Goal: Information Seeking & Learning: Learn about a topic

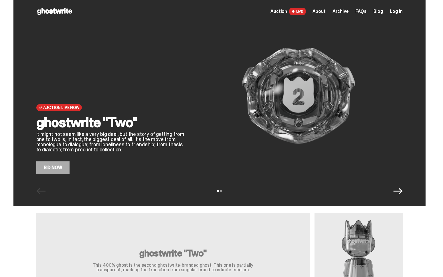
click at [339, 11] on span "Archive" at bounding box center [341, 11] width 16 height 5
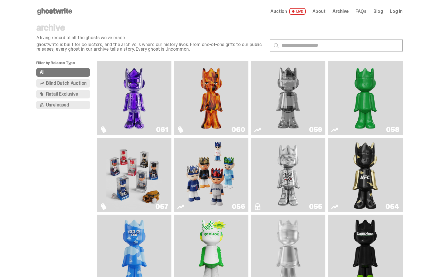
click at [399, 112] on link "058" at bounding box center [365, 98] width 68 height 70
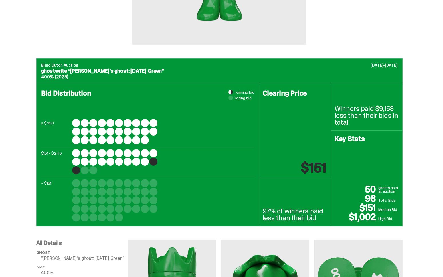
scroll to position [167, 0]
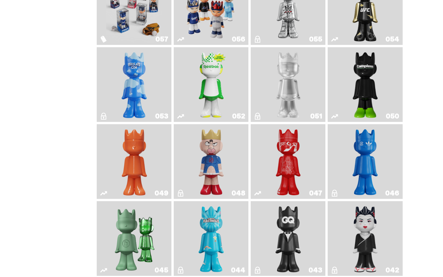
click at [380, 27] on img "Ruby" at bounding box center [365, 8] width 30 height 70
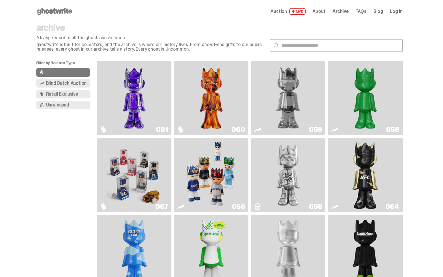
click at [380, 102] on img "Schrödinger's ghost: Sunday Green" at bounding box center [365, 98] width 56 height 70
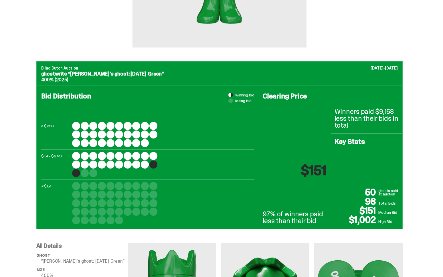
scroll to position [188, 0]
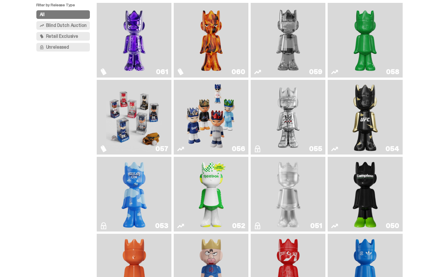
scroll to position [78, 0]
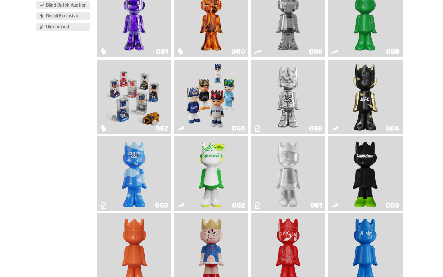
click at [383, 118] on link "054" at bounding box center [365, 97] width 68 height 70
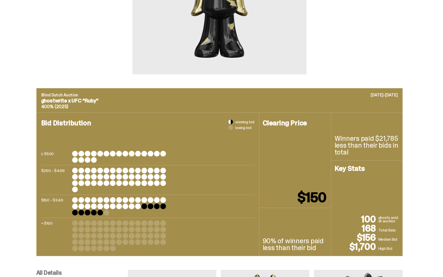
scroll to position [138, 0]
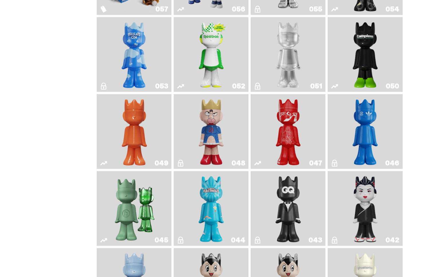
scroll to position [198, 0]
click at [271, 152] on link "047" at bounding box center [288, 131] width 68 height 70
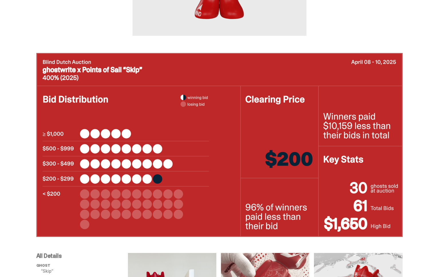
scroll to position [198, 0]
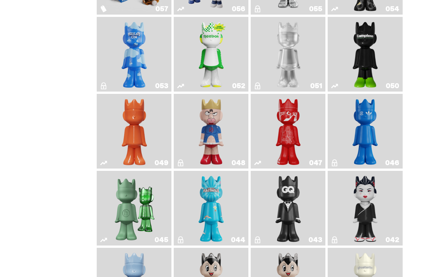
click at [121, 202] on img "Present" at bounding box center [134, 208] width 48 height 70
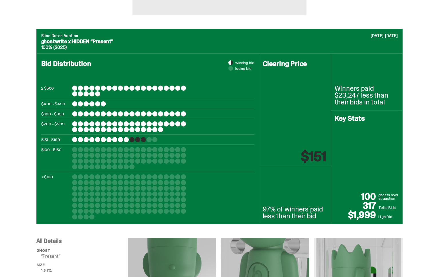
scroll to position [197, 0]
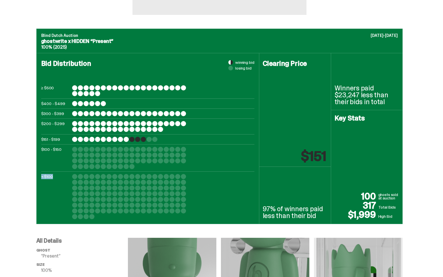
drag, startPoint x: 165, startPoint y: 200, endPoint x: 89, endPoint y: 146, distance: 93.4
click at [89, 147] on div "≥ $500 $400 - $499 $300 - $399 $200 - $299 $151 - $199 $100 - $150 < $100" at bounding box center [147, 152] width 213 height 134
click at [202, 210] on div "< $100" at bounding box center [147, 196] width 213 height 45
click at [80, 88] on div at bounding box center [80, 87] width 5 height 5
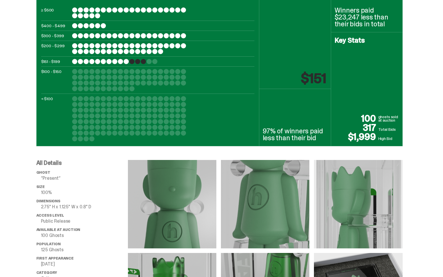
scroll to position [241, 0]
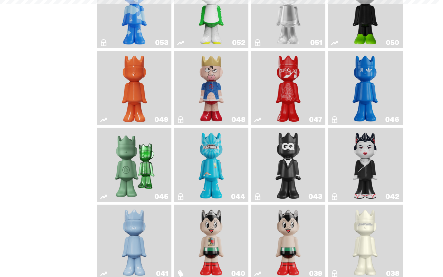
scroll to position [198, 0]
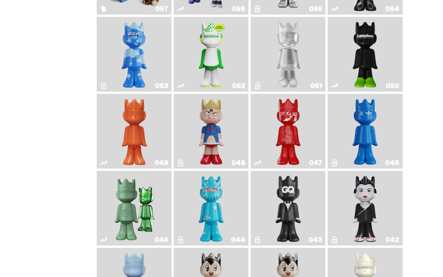
click at [145, 145] on img "Schrödinger's ghost: Orange Vibe" at bounding box center [134, 131] width 30 height 70
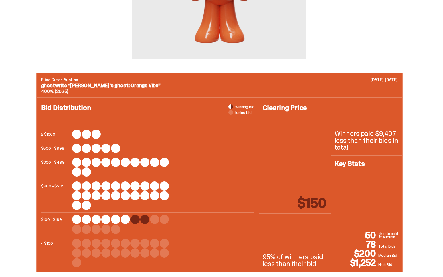
scroll to position [201, 0]
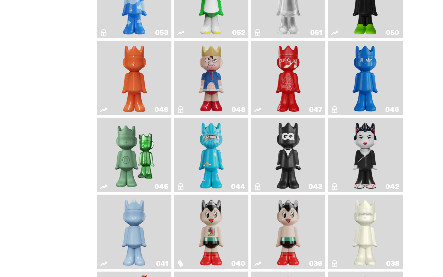
scroll to position [274, 0]
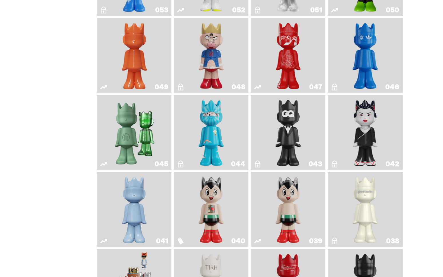
click at [131, 211] on img "Schrödinger's ghost: Winter Blue" at bounding box center [134, 209] width 30 height 70
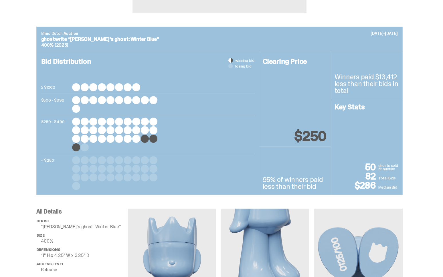
scroll to position [205, 0]
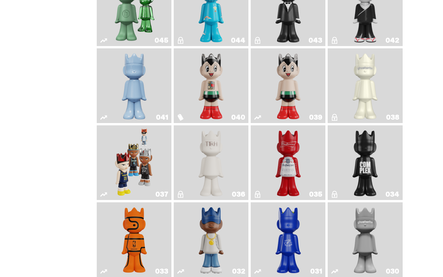
scroll to position [398, 0]
click at [305, 92] on link "039" at bounding box center [288, 85] width 68 height 70
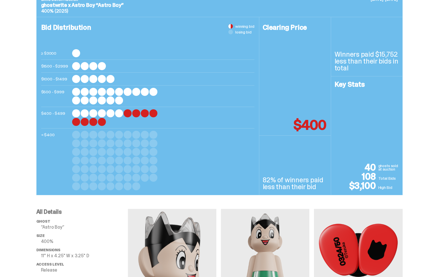
scroll to position [189, 0]
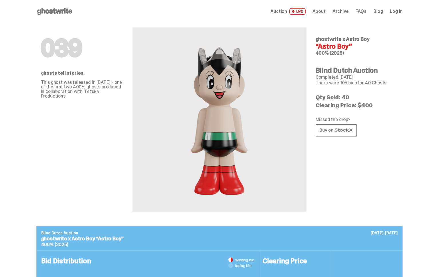
scroll to position [189, 0]
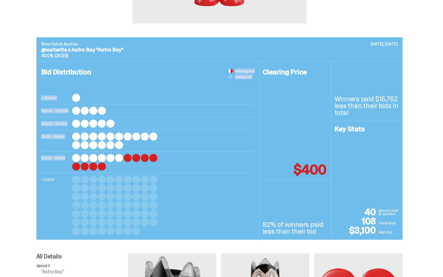
drag, startPoint x: 43, startPoint y: 92, endPoint x: 131, endPoint y: 179, distance: 123.4
click at [127, 176] on div "Bid Distribution winning bid losing bid ≥ $3000 $1500 - $2999 $1000 - $1499 $50…" at bounding box center [148, 151] width 223 height 178
drag, startPoint x: 149, startPoint y: 229, endPoint x: 84, endPoint y: 143, distance: 108.2
click at [84, 159] on div "≥ $3000 $1500 - $2999 $1000 - $1499 $500 - $999 $400 - $499 < $400" at bounding box center [147, 164] width 213 height 141
drag, startPoint x: 84, startPoint y: 143, endPoint x: 208, endPoint y: 163, distance: 125.0
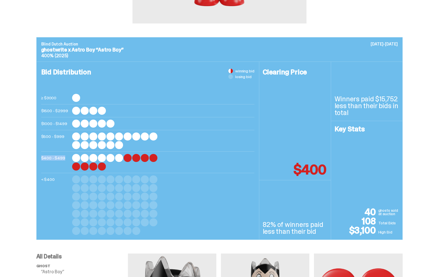
click at [210, 165] on div "≥ $3000 $1500 - $2999 $1000 - $1499 $500 - $999 $400 - $499 < $400" at bounding box center [147, 164] width 213 height 141
drag, startPoint x: 171, startPoint y: 135, endPoint x: 131, endPoint y: 149, distance: 42.7
click at [133, 149] on div "≥ $3000 $1500 - $2999 $1000 - $1499 $500 - $999 $400 - $499 < $400" at bounding box center [147, 164] width 213 height 141
drag, startPoint x: 122, startPoint y: 131, endPoint x: 141, endPoint y: 139, distance: 20.9
click at [140, 139] on div "≥ $3000 $1500 - $2999 $1000 - $1499 $500 - $999 $400 - $499 < $400" at bounding box center [147, 164] width 213 height 141
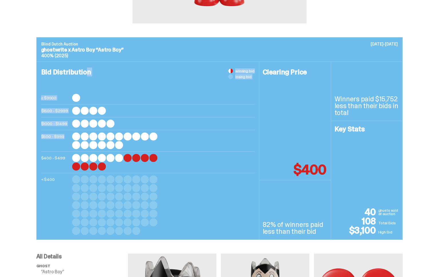
drag, startPoint x: 147, startPoint y: 122, endPoint x: 86, endPoint y: 74, distance: 78.0
click at [86, 74] on div "Bid Distribution winning bid losing bid ≥ $3000 $1500 - $2999 $1000 - $1499 $50…" at bounding box center [148, 151] width 223 height 178
drag, startPoint x: 89, startPoint y: 116, endPoint x: 94, endPoint y: 138, distance: 23.0
click at [94, 138] on div "Bid Distribution winning bid losing bid ≥ $3000 $1500 - $2999 $1000 - $1499 $50…" at bounding box center [148, 151] width 223 height 178
drag, startPoint x: 62, startPoint y: 104, endPoint x: 54, endPoint y: 92, distance: 14.1
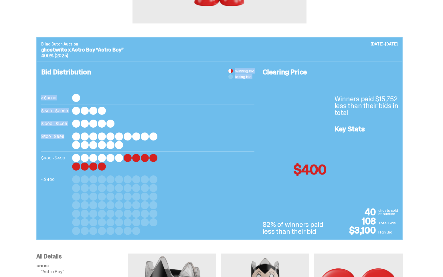
click at [54, 92] on div "Bid Distribution winning bid losing bid ≥ $3000 $1500 - $2999 $1000 - $1499 $50…" at bounding box center [148, 151] width 223 height 178
drag, startPoint x: 135, startPoint y: 25, endPoint x: 177, endPoint y: 79, distance: 67.5
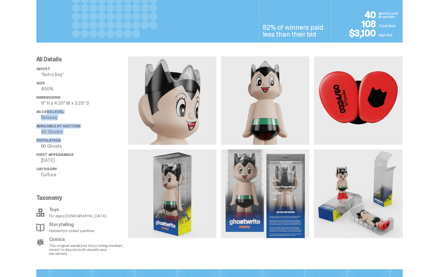
drag, startPoint x: 92, startPoint y: 137, endPoint x: 48, endPoint y: 111, distance: 50.7
click at [48, 111] on ul "ghost “Astro Boy” Size 400% Dimensions 11" H x 4.25" W x 3.25" D Access Level R…" at bounding box center [82, 124] width 92 height 114
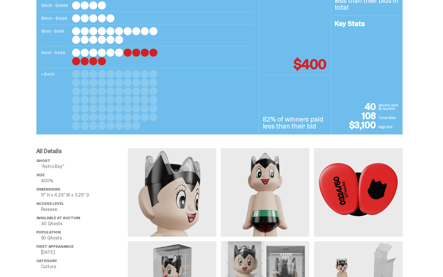
scroll to position [291, 0]
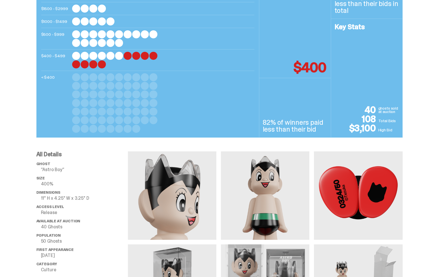
drag, startPoint x: 78, startPoint y: 114, endPoint x: 65, endPoint y: 92, distance: 25.2
click at [58, 85] on div "< $400" at bounding box center [147, 103] width 213 height 60
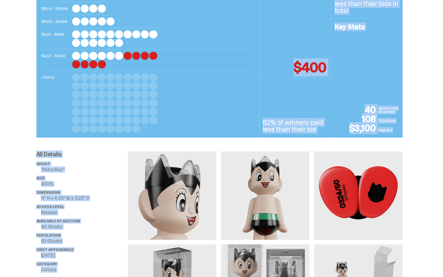
drag, startPoint x: 194, startPoint y: 137, endPoint x: 70, endPoint y: 81, distance: 136.2
drag, startPoint x: 132, startPoint y: 114, endPoint x: 164, endPoint y: 122, distance: 32.8
click at [132, 114] on div at bounding box center [128, 112] width 8 height 8
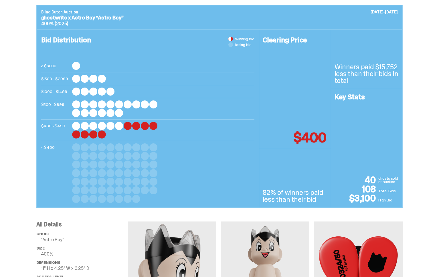
scroll to position [221, 0]
